Goal: Task Accomplishment & Management: Use online tool/utility

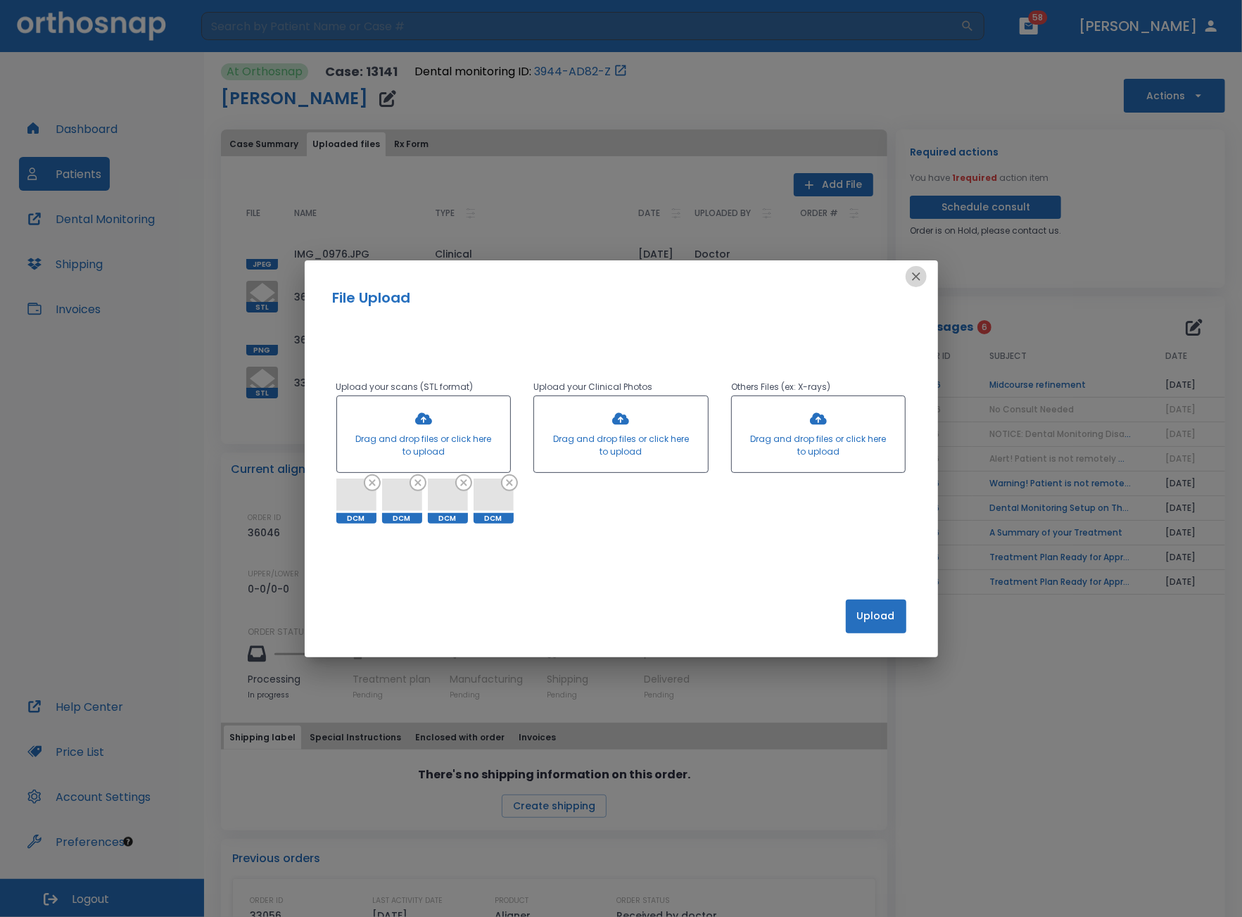
click at [917, 277] on icon "button" at bounding box center [916, 276] width 8 height 8
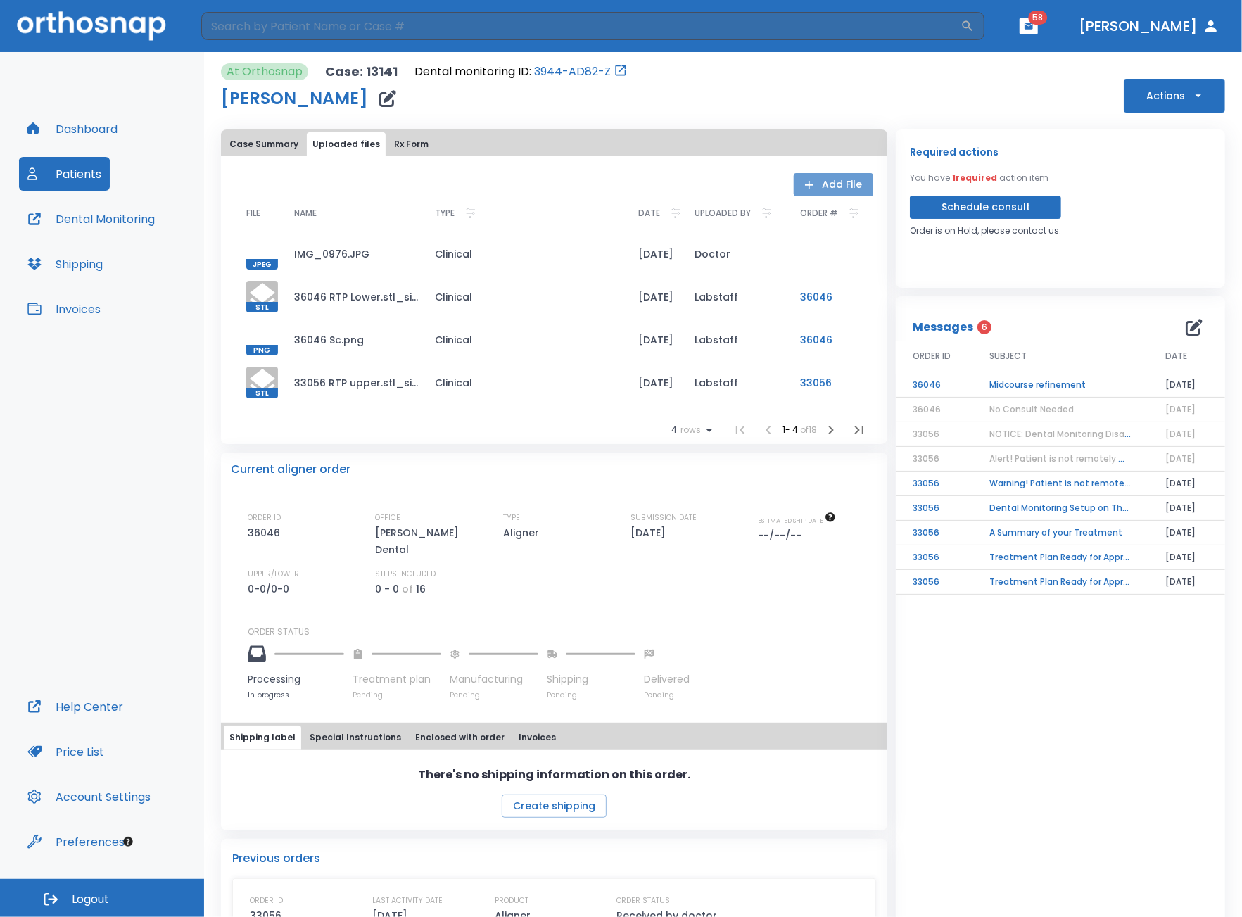
click at [842, 179] on button "Add File" at bounding box center [834, 184] width 80 height 23
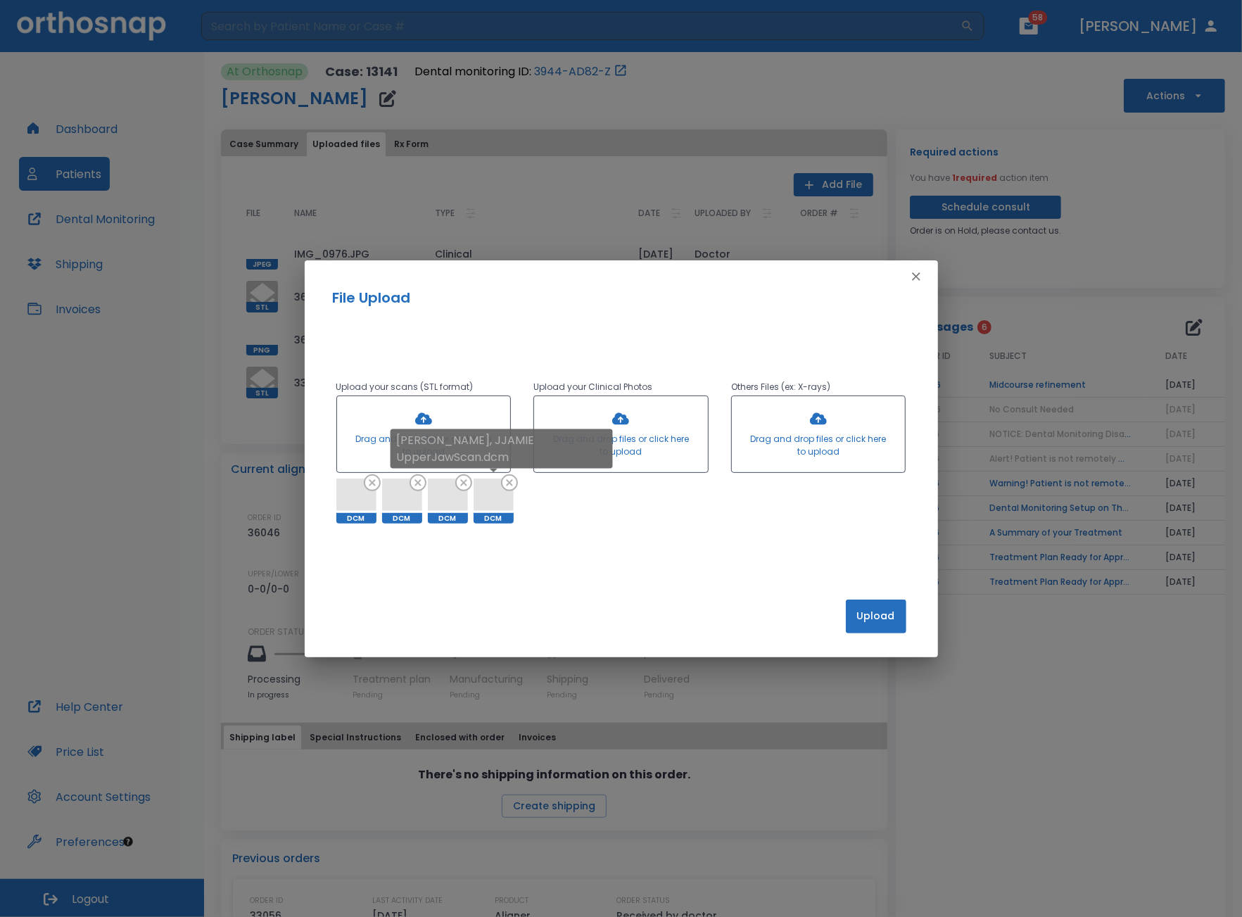
click at [507, 486] on icon at bounding box center [509, 483] width 14 height 14
click at [474, 481] on icon at bounding box center [478, 483] width 14 height 14
drag, startPoint x: 431, startPoint y: 482, endPoint x: 388, endPoint y: 479, distance: 43.7
click at [431, 482] on icon at bounding box center [428, 483] width 14 height 14
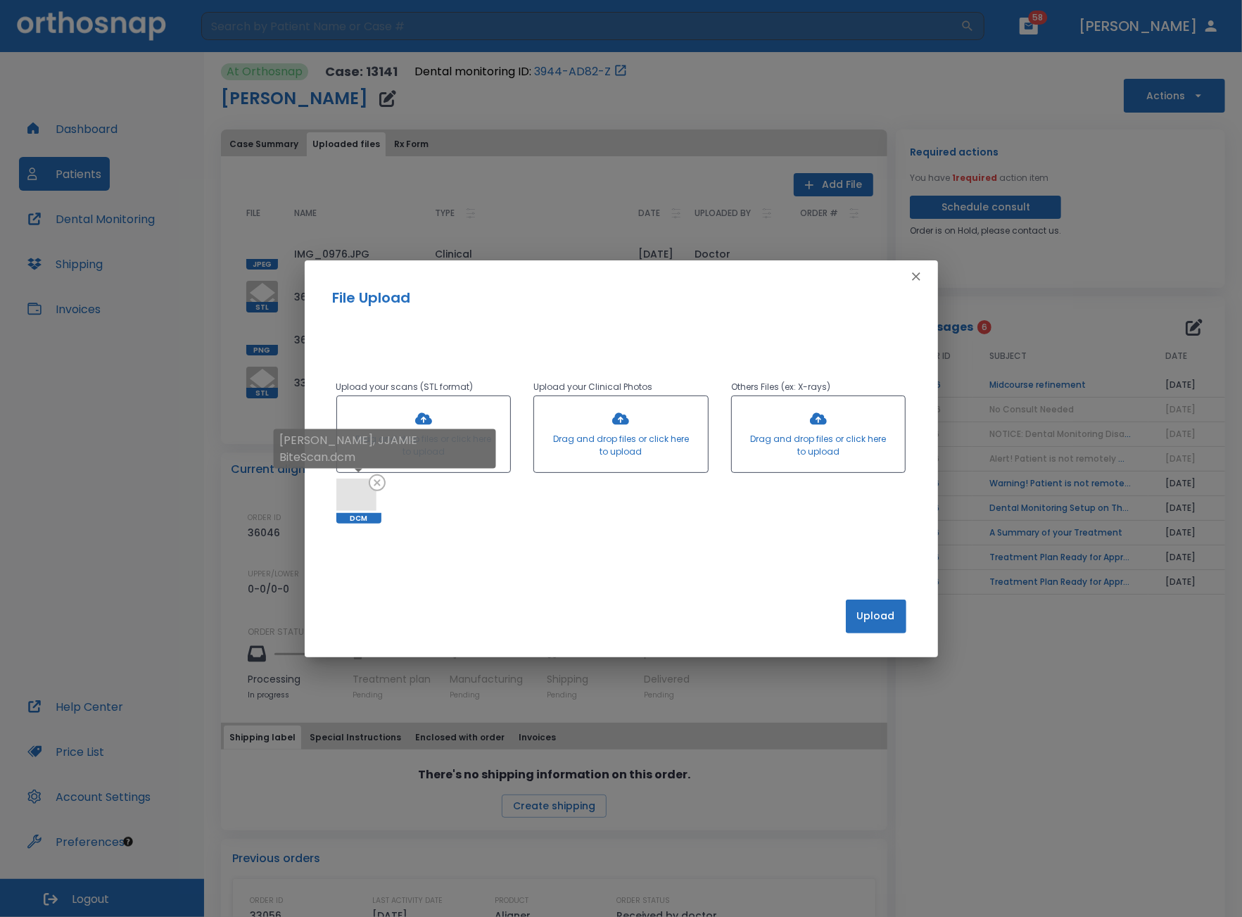
click at [372, 478] on div "[PERSON_NAME], JJAMIE BiteScan.dcm" at bounding box center [385, 453] width 222 height 49
click at [379, 481] on icon at bounding box center [377, 482] width 17 height 17
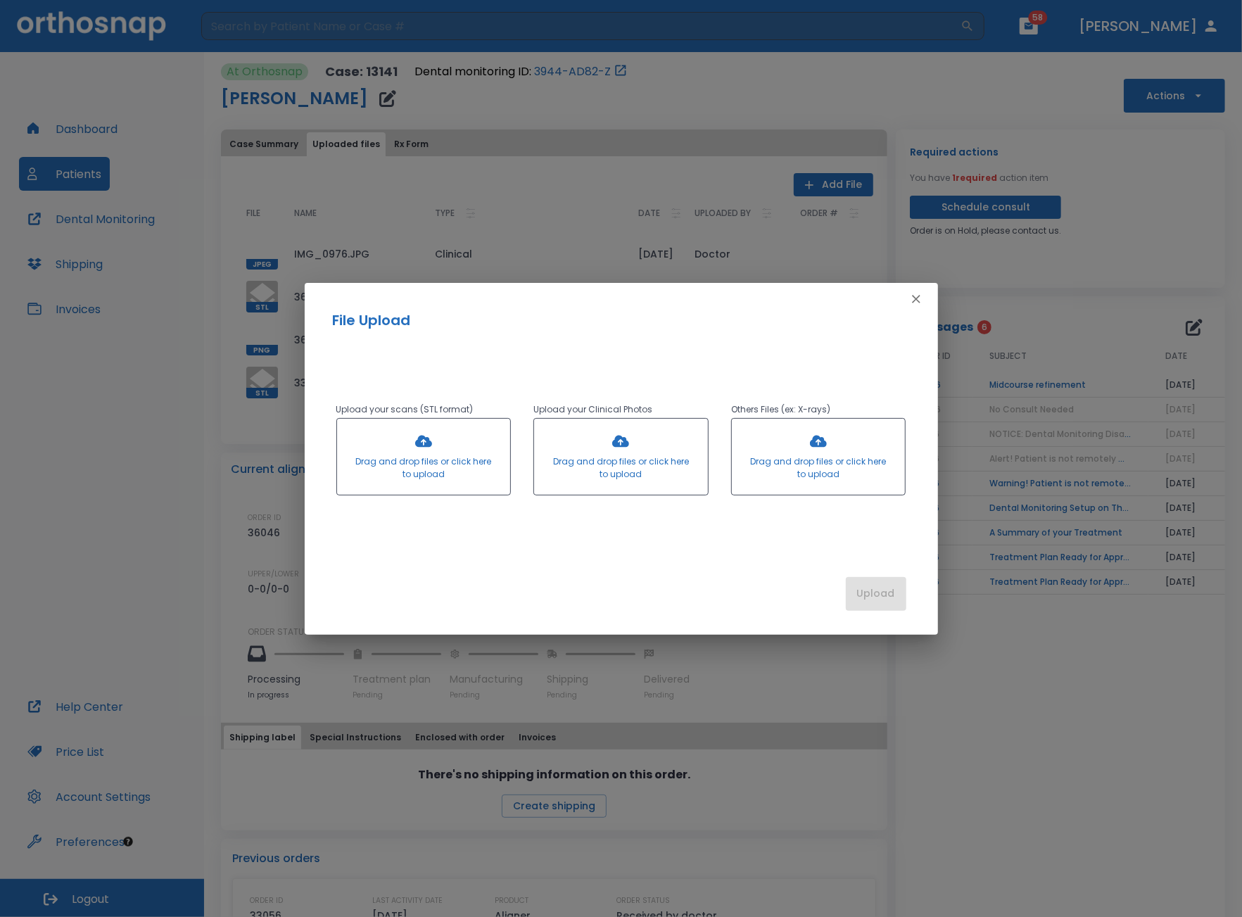
click at [402, 461] on div at bounding box center [424, 457] width 174 height 76
click at [408, 464] on div at bounding box center [424, 457] width 174 height 76
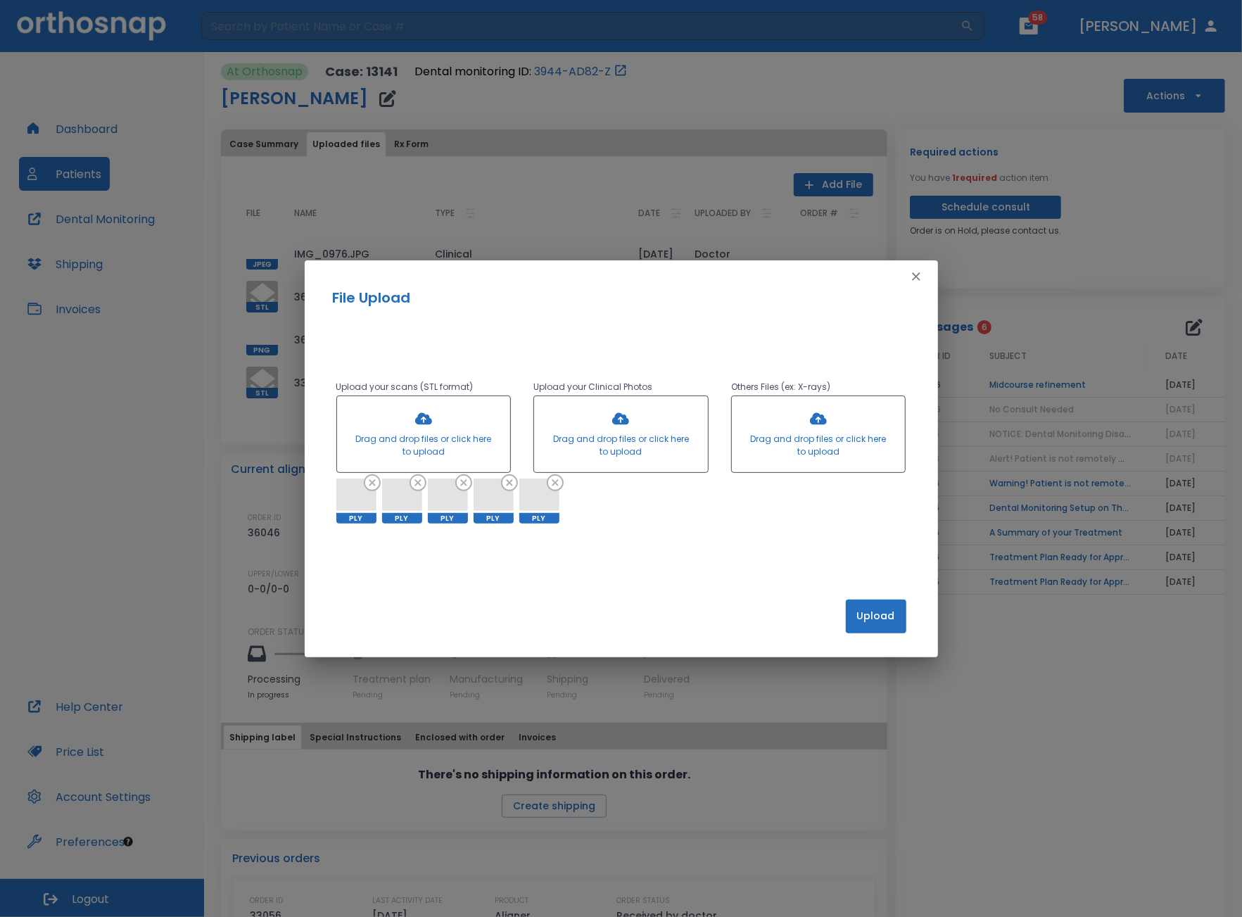
click at [864, 621] on button "Upload" at bounding box center [876, 616] width 61 height 34
